Goal: Download file/media

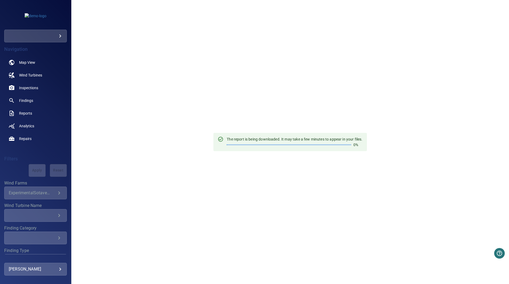
click at [229, 109] on div "The report is being downloaded. It may take a few minutes to appear in your fil…" at bounding box center [289, 142] width 437 height 284
click at [252, 61] on div "The report is being downloaded. It may take a few minutes to appear in your fil…" at bounding box center [289, 142] width 437 height 284
drag, startPoint x: 246, startPoint y: 130, endPoint x: 134, endPoint y: 21, distance: 156.6
click at [246, 118] on div "The report is being downloaded. It may take a few minutes to appear in your fil…" at bounding box center [289, 142] width 437 height 284
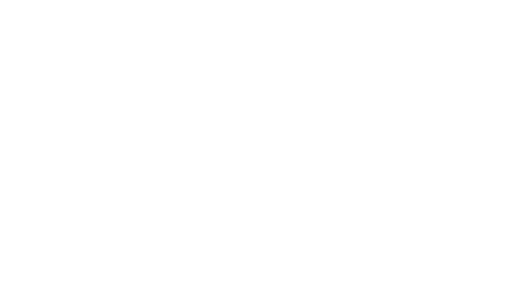
click at [279, 0] on html at bounding box center [254, 0] width 509 height 0
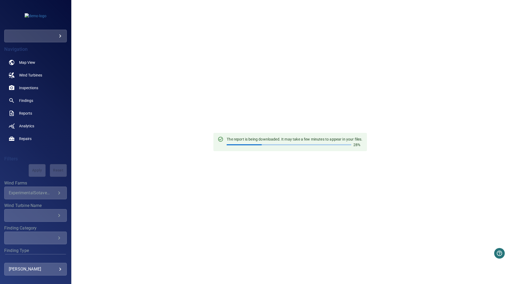
drag, startPoint x: 317, startPoint y: 112, endPoint x: 278, endPoint y: 3, distance: 116.0
click at [315, 112] on div "The report is being downloaded. It may take a few minutes to appear in your fil…" at bounding box center [289, 142] width 437 height 284
